Goal: Task Accomplishment & Management: Manage account settings

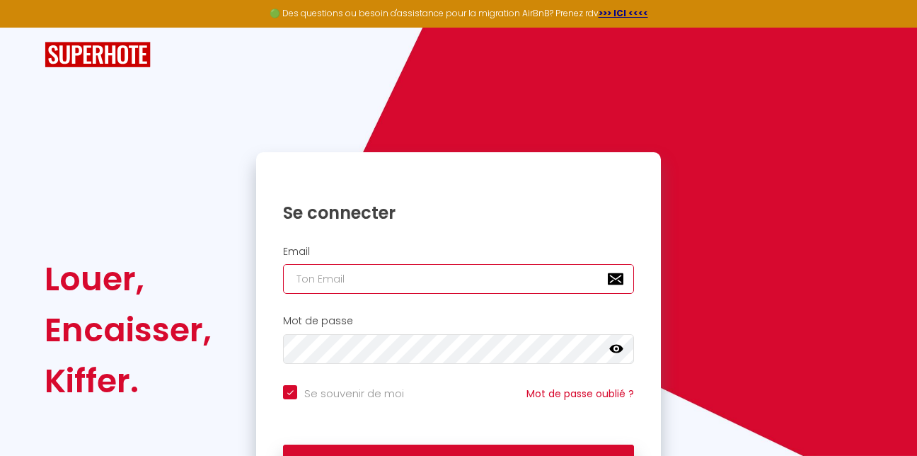
click at [321, 277] on input "email" at bounding box center [458, 279] width 351 height 30
type input "d"
checkbox input "true"
type input "dy"
checkbox input "true"
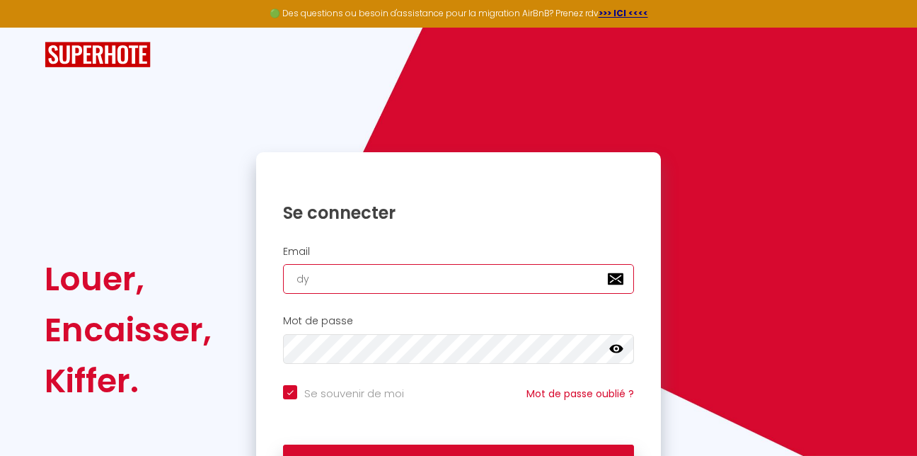
type input "[PERSON_NAME][EMAIL_ADDRESS][DOMAIN_NAME]"
checkbox input "true"
type input "[PERSON_NAME][EMAIL_ADDRESS][DOMAIN_NAME]"
checkbox input "true"
type input "[PERSON_NAME]"
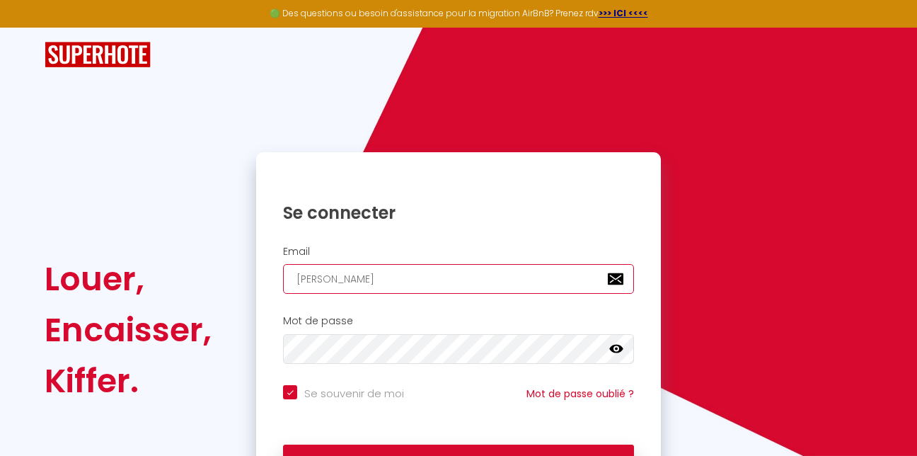
checkbox input "true"
type input "[EMAIL_ADDRESS]."
checkbox input "true"
type input "[EMAIL_ADDRESS]"
checkbox input "true"
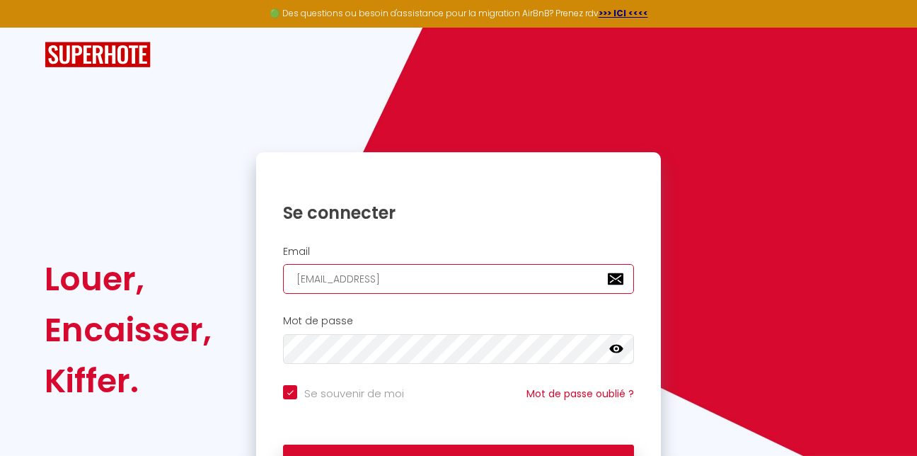
type input "[PERSON_NAME]"
checkbox input "true"
type input "[PERSON_NAME]"
checkbox input "true"
type input "[PERSON_NAME]"
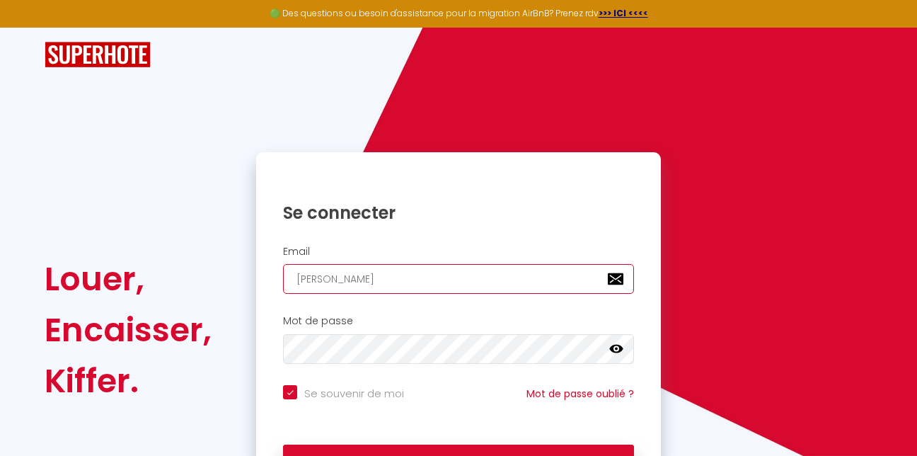
checkbox input "true"
type input "[PERSON_NAME]"
checkbox input "true"
type input "[PERSON_NAME].bruneaux@"
checkbox input "true"
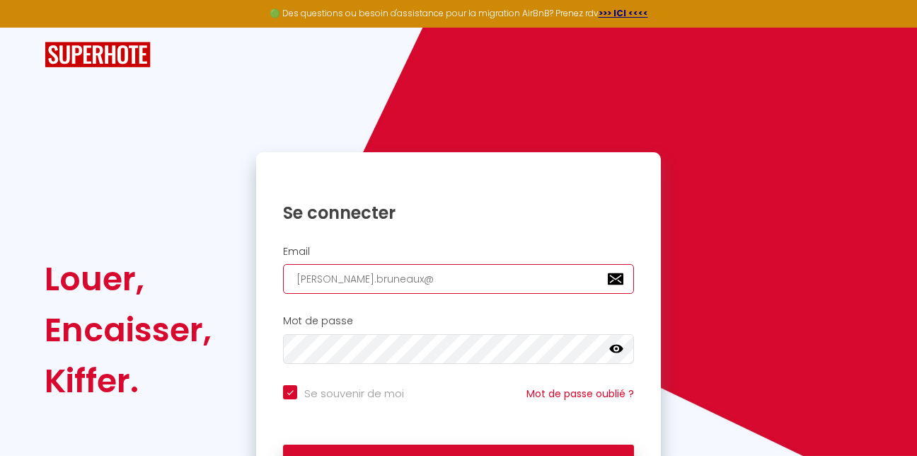
type input "[PERSON_NAME]"
checkbox input "true"
type input "[PERSON_NAME]"
checkbox input "true"
type input "[PERSON_NAME]"
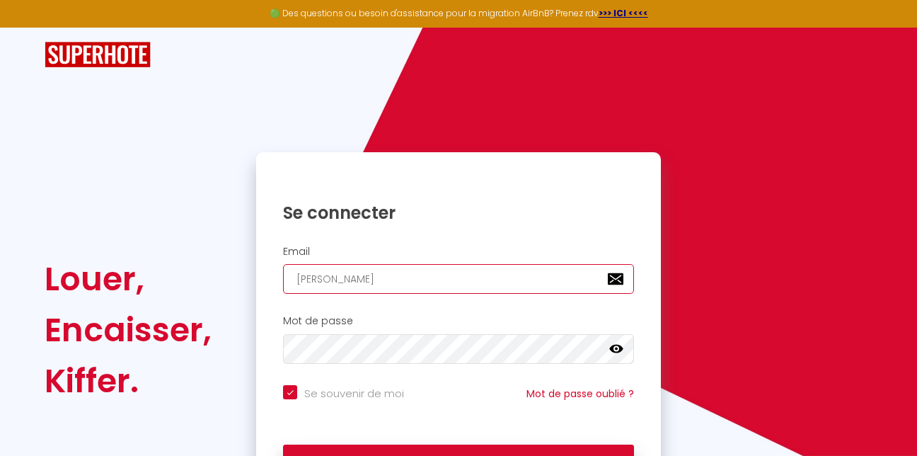
checkbox input "true"
type input "[PERSON_NAME]"
checkbox input "true"
type input "[PERSON_NAME]"
checkbox input "true"
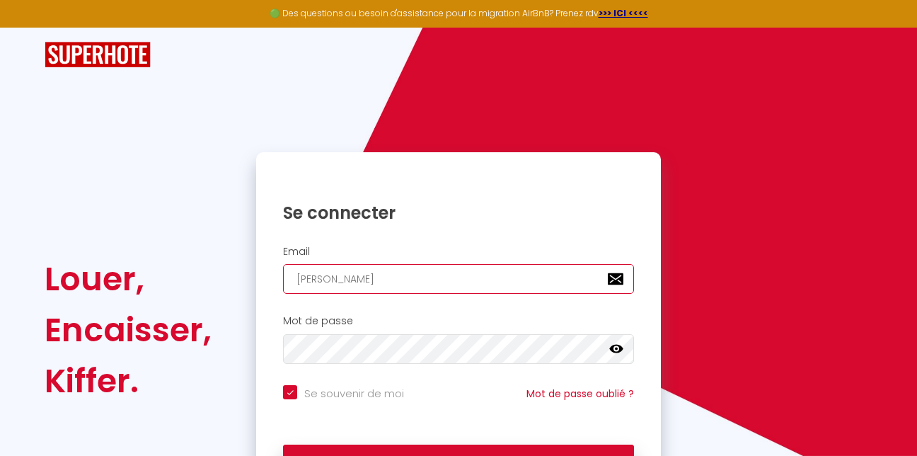
type input "[PERSON_NAME]"
checkbox input "true"
type input "[EMAIL_ADDRESS]"
checkbox input "true"
type input "[EMAIL_ADDRESS]."
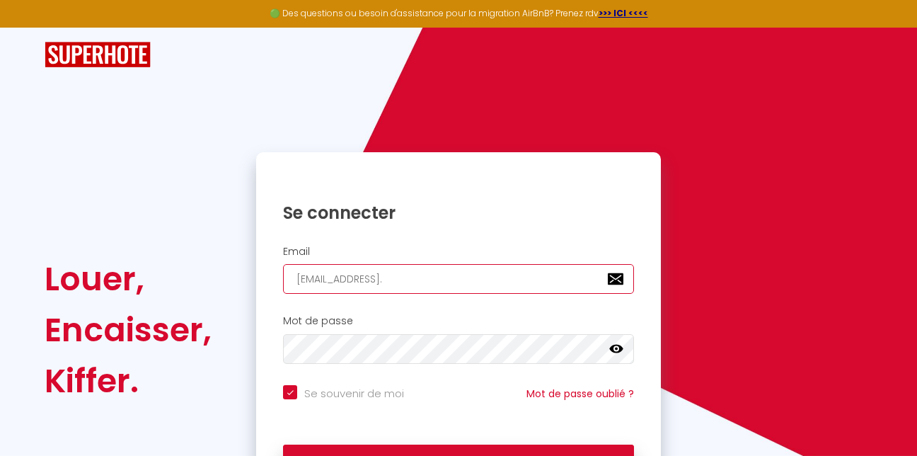
checkbox input "true"
type input "[PERSON_NAME]"
checkbox input "true"
type input "[PERSON_NAME][EMAIL_ADDRESS][DOMAIN_NAME]"
checkbox input "true"
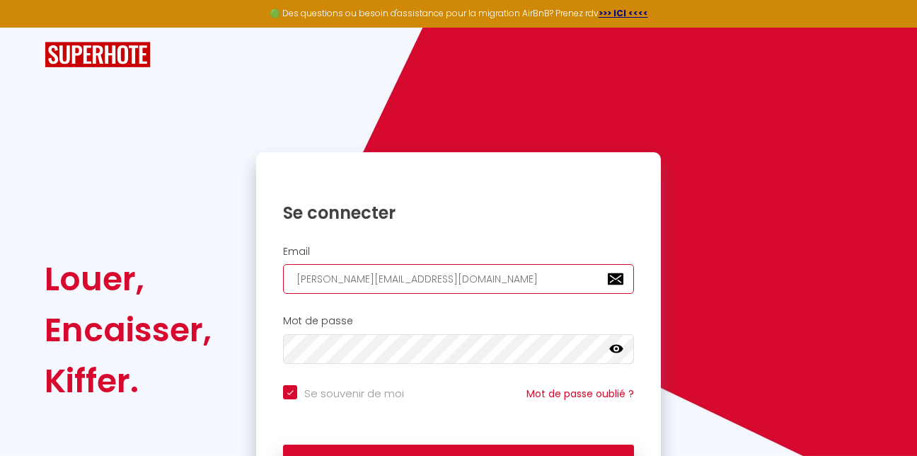
type input "[PERSON_NAME][EMAIL_ADDRESS][DOMAIN_NAME]"
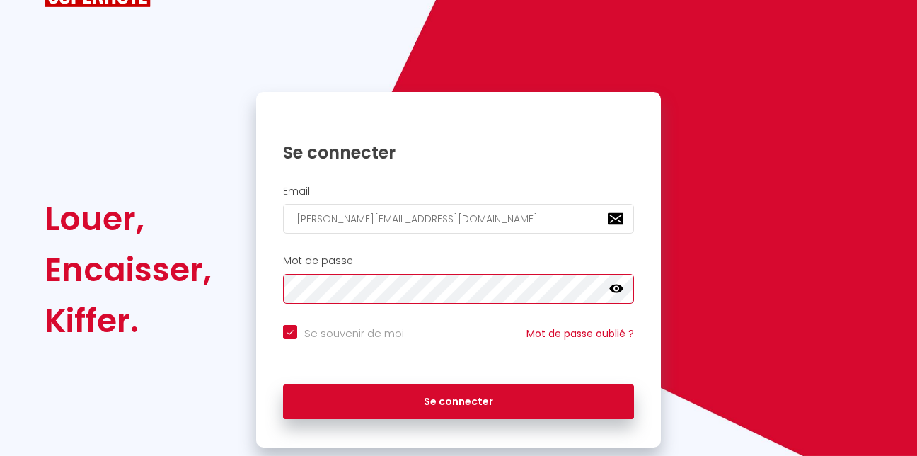
scroll to position [61, 0]
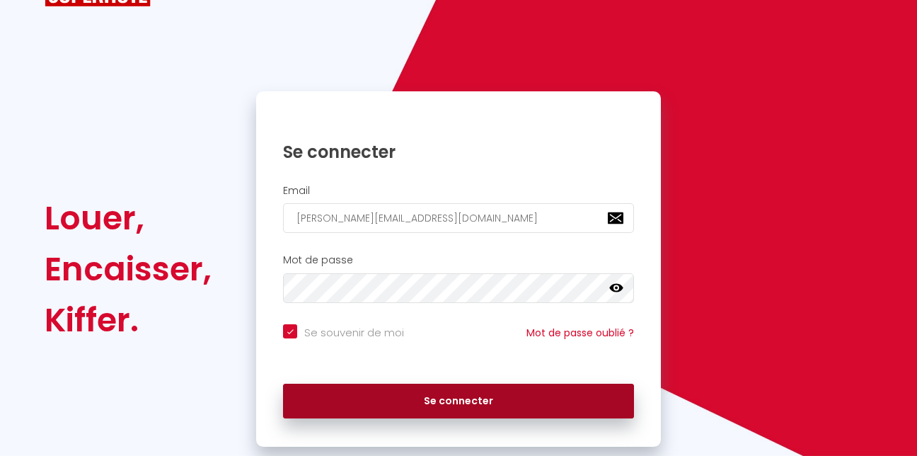
click at [437, 389] on button "Se connecter" at bounding box center [458, 401] width 351 height 35
click at [397, 387] on button "Se connecter" at bounding box center [458, 401] width 351 height 35
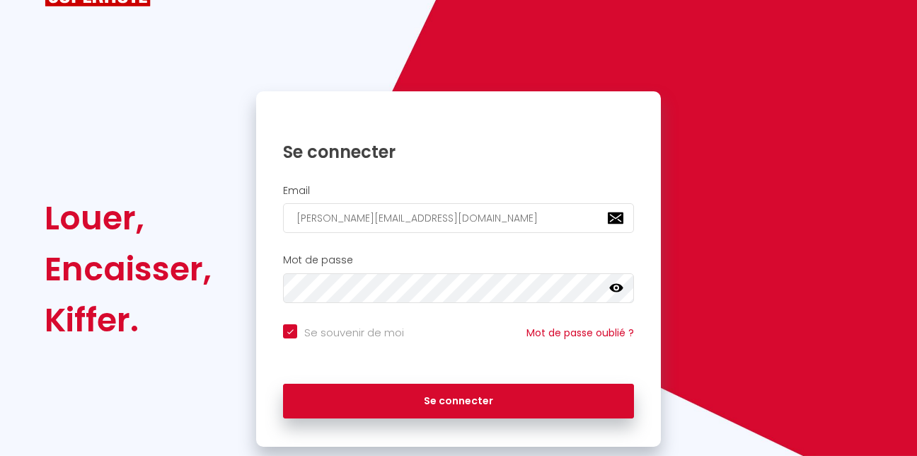
click at [614, 289] on icon at bounding box center [616, 288] width 14 height 14
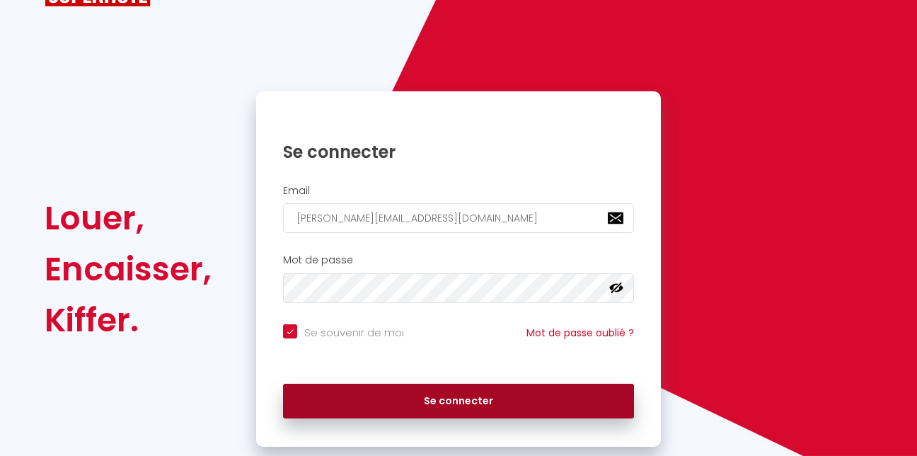
click at [476, 389] on button "Se connecter" at bounding box center [458, 401] width 351 height 35
checkbox input "true"
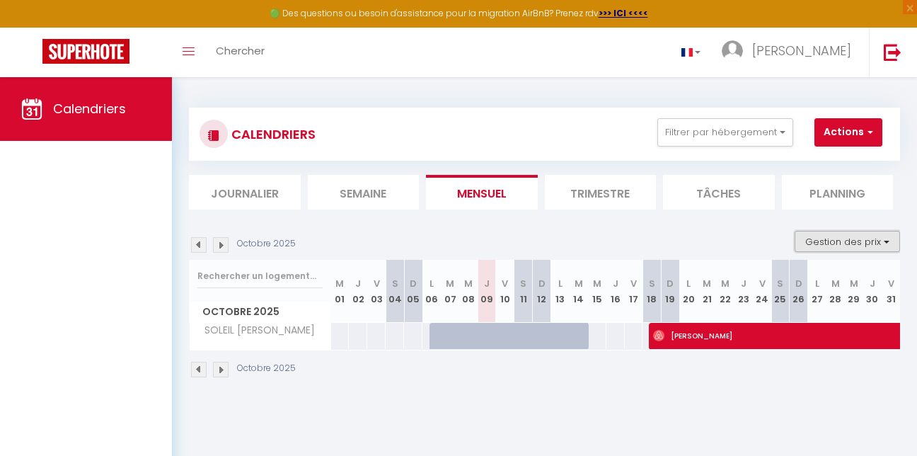
click at [854, 241] on button "Gestion des prix" at bounding box center [847, 241] width 105 height 21
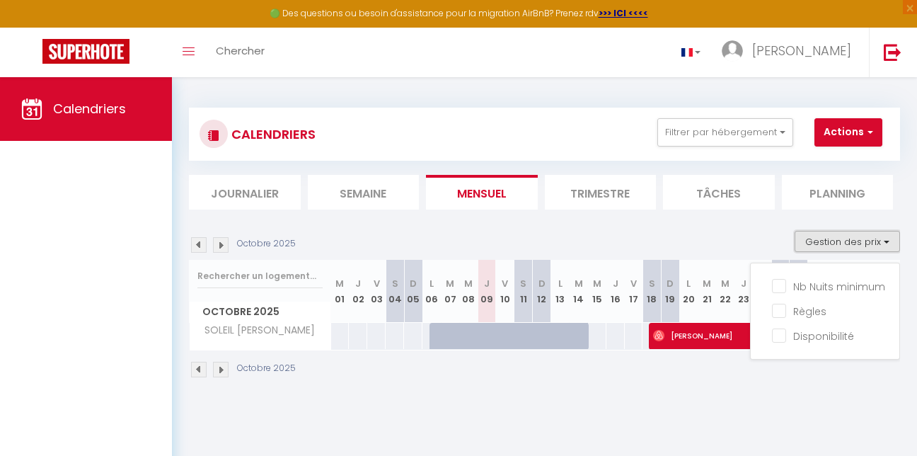
click at [854, 241] on button "Gestion des prix" at bounding box center [847, 241] width 105 height 21
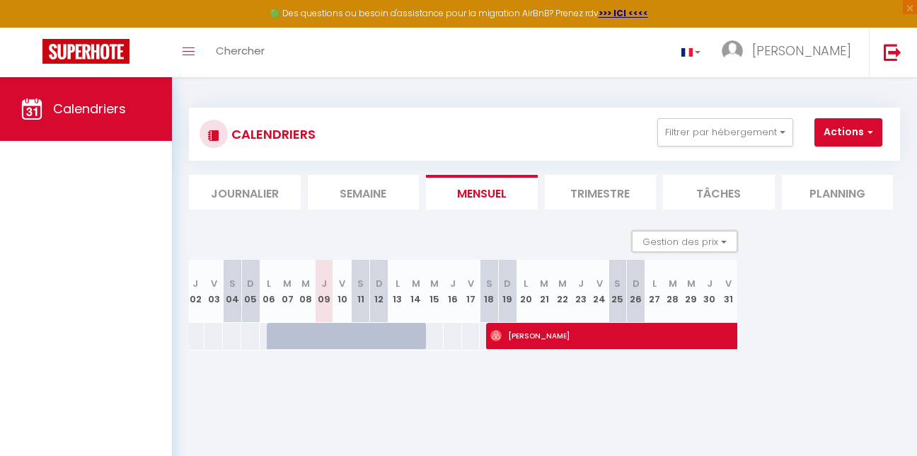
scroll to position [0, 246]
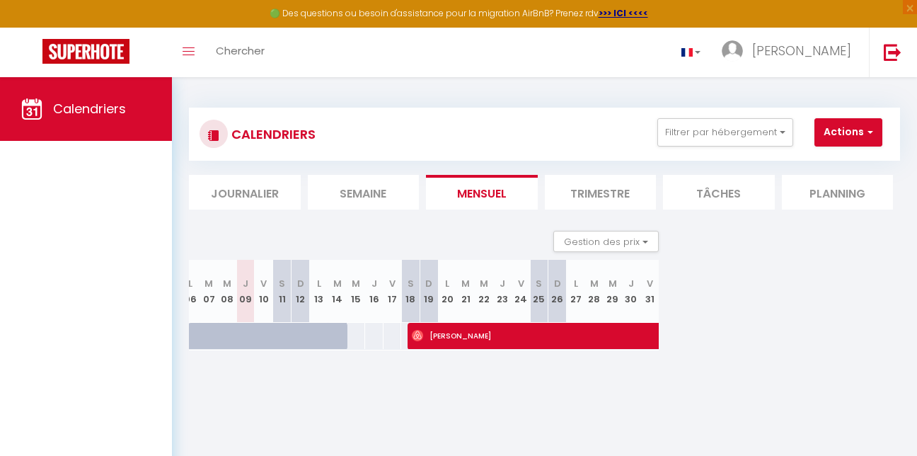
click at [588, 186] on li "Trimestre" at bounding box center [601, 192] width 112 height 35
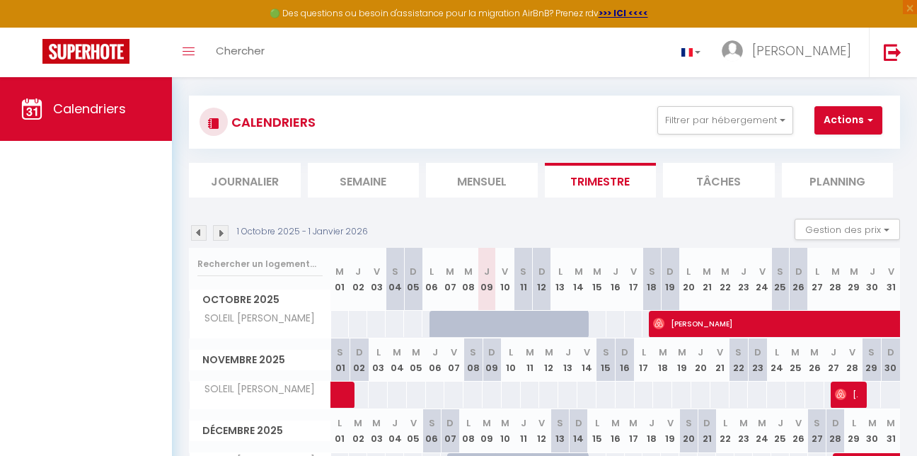
scroll to position [11, 0]
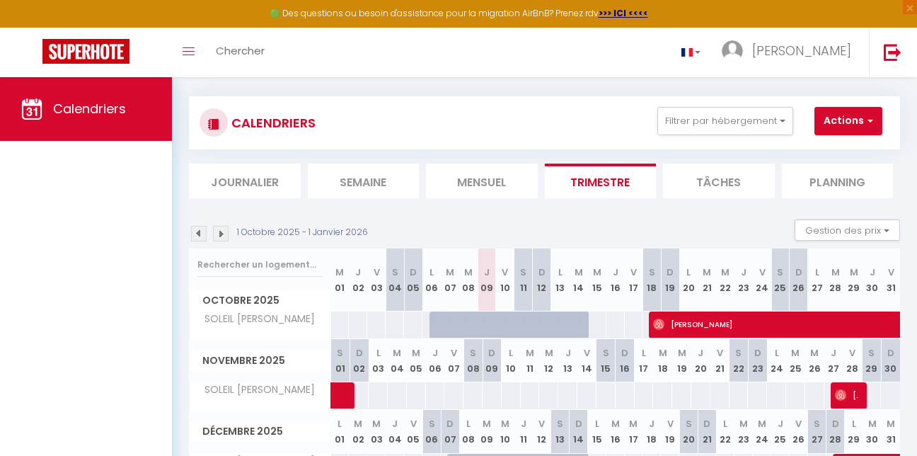
click at [746, 170] on li "Tâches" at bounding box center [719, 181] width 112 height 35
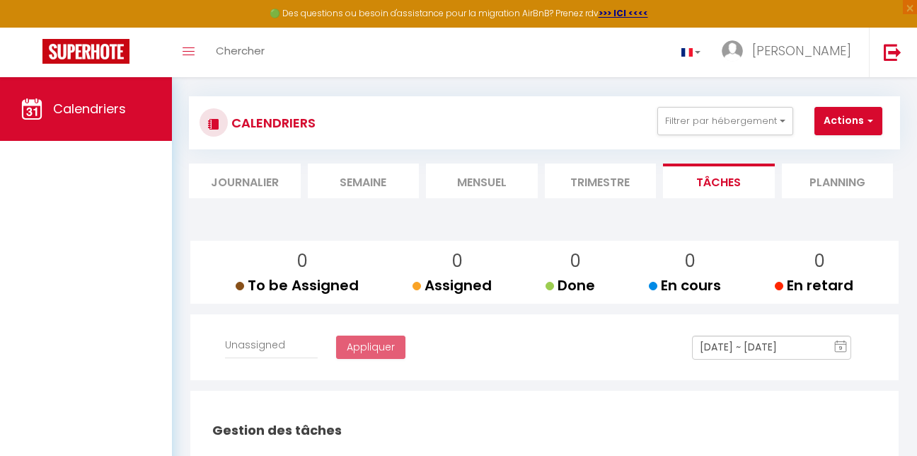
select select
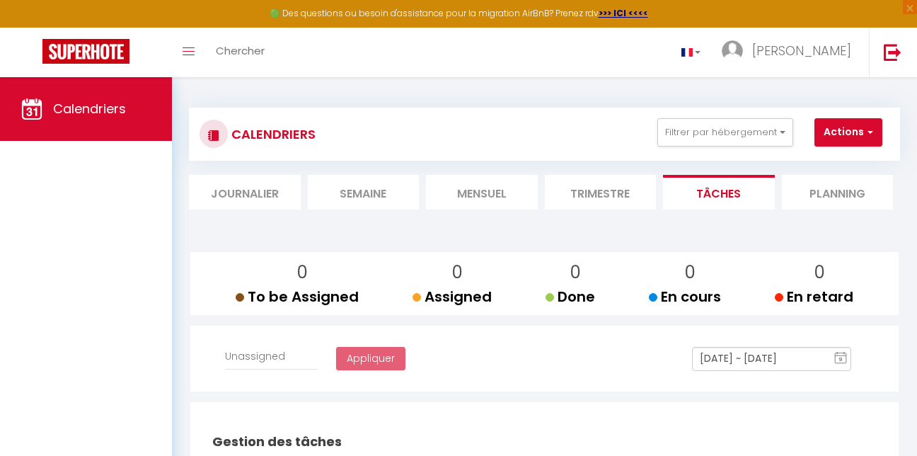
click at [609, 178] on li "Trimestre" at bounding box center [601, 192] width 112 height 35
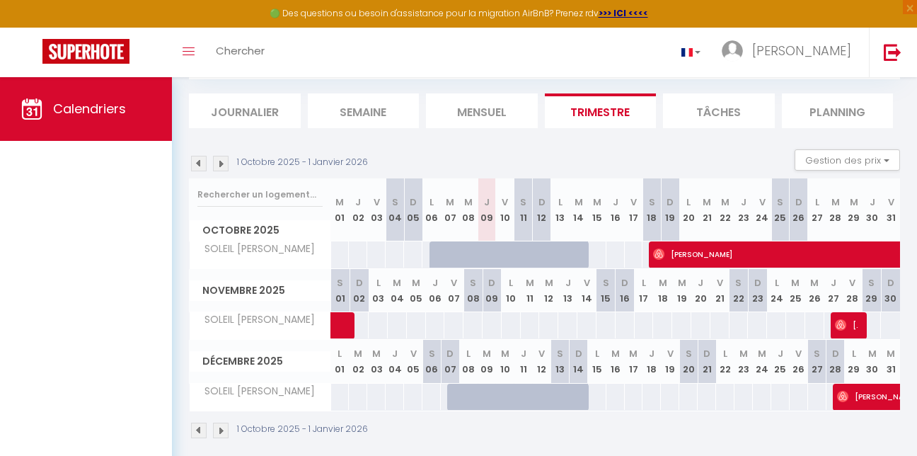
scroll to position [106, 0]
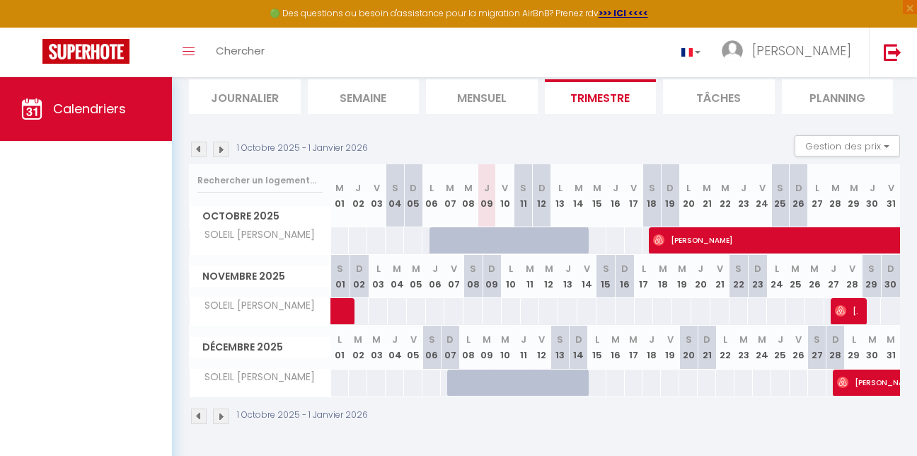
click at [224, 411] on img at bounding box center [221, 416] width 16 height 16
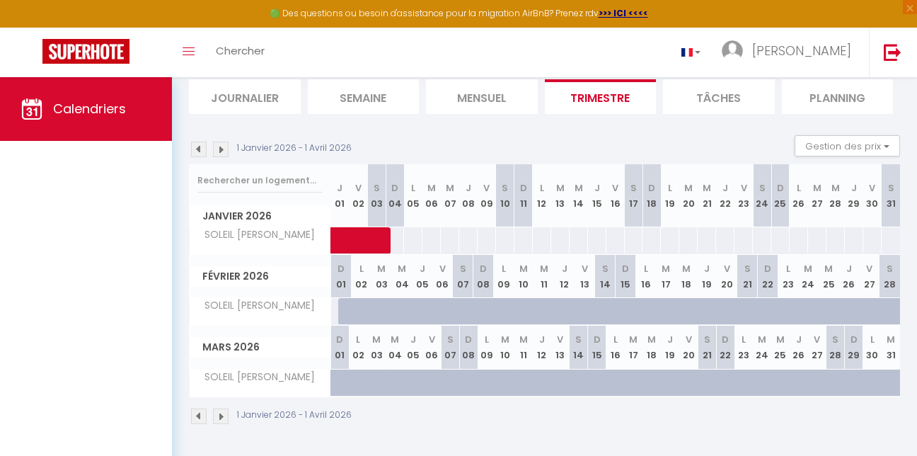
click at [197, 408] on img at bounding box center [199, 416] width 16 height 16
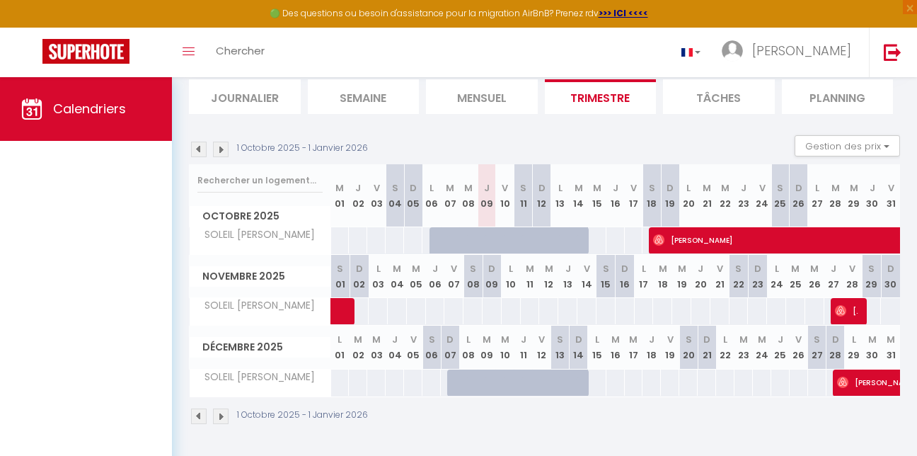
click at [165, 225] on div "Calendriers" at bounding box center [86, 281] width 172 height 409
